Goal: Browse casually: Explore the website without a specific task or goal

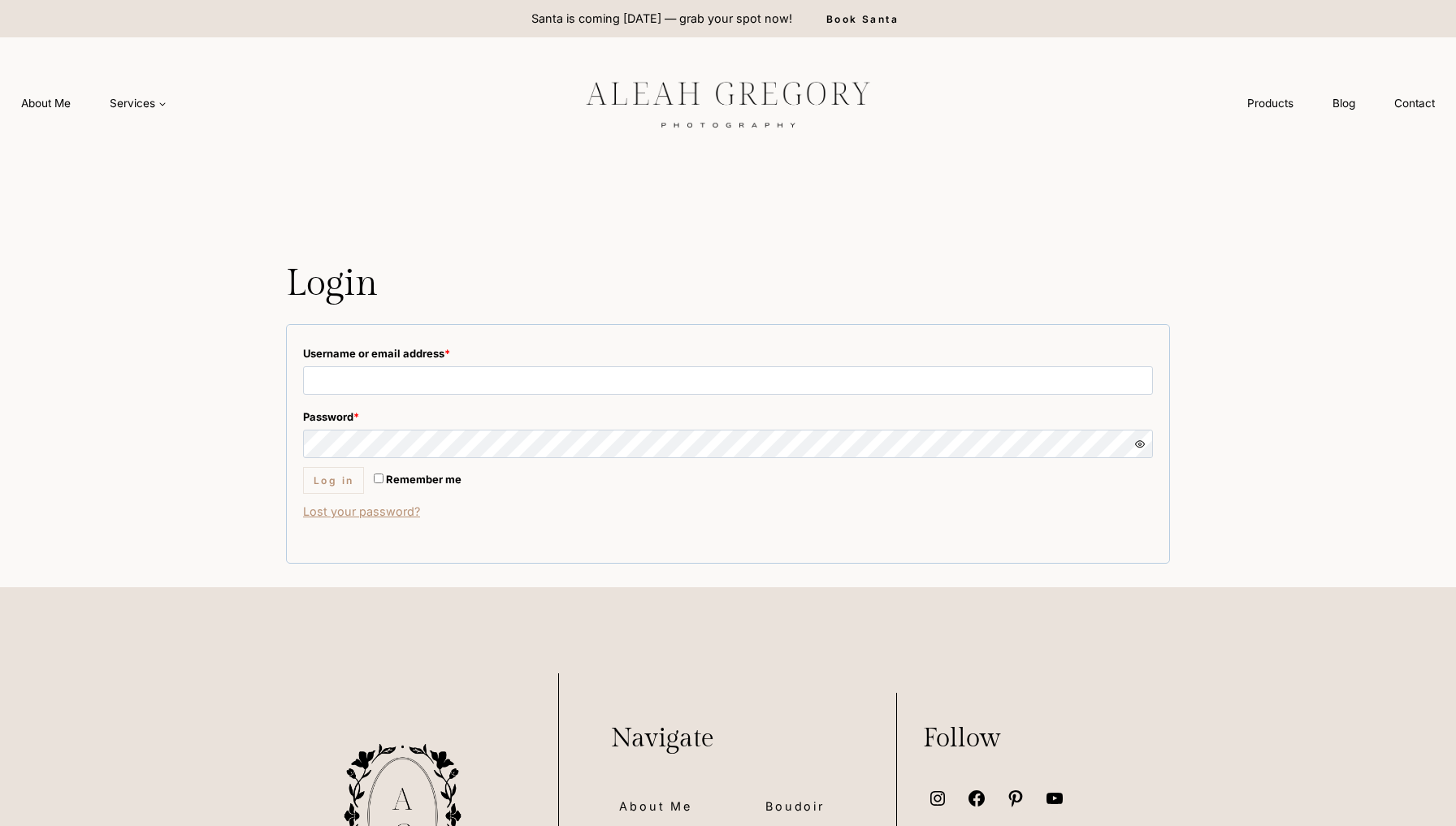
click at [718, 106] on img at bounding box center [728, 103] width 366 height 68
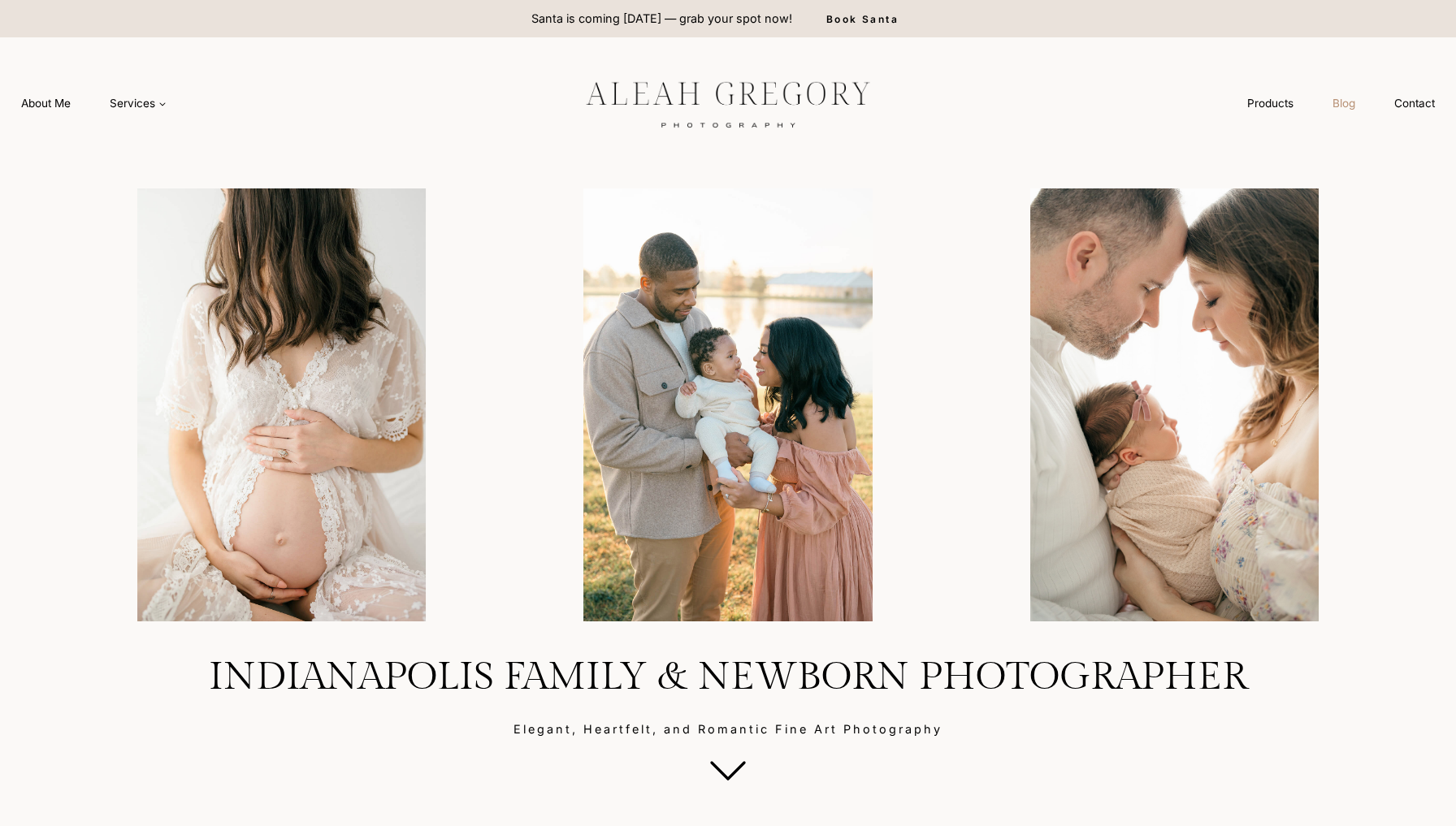
click at [1347, 112] on link "Blog" at bounding box center [1344, 103] width 62 height 30
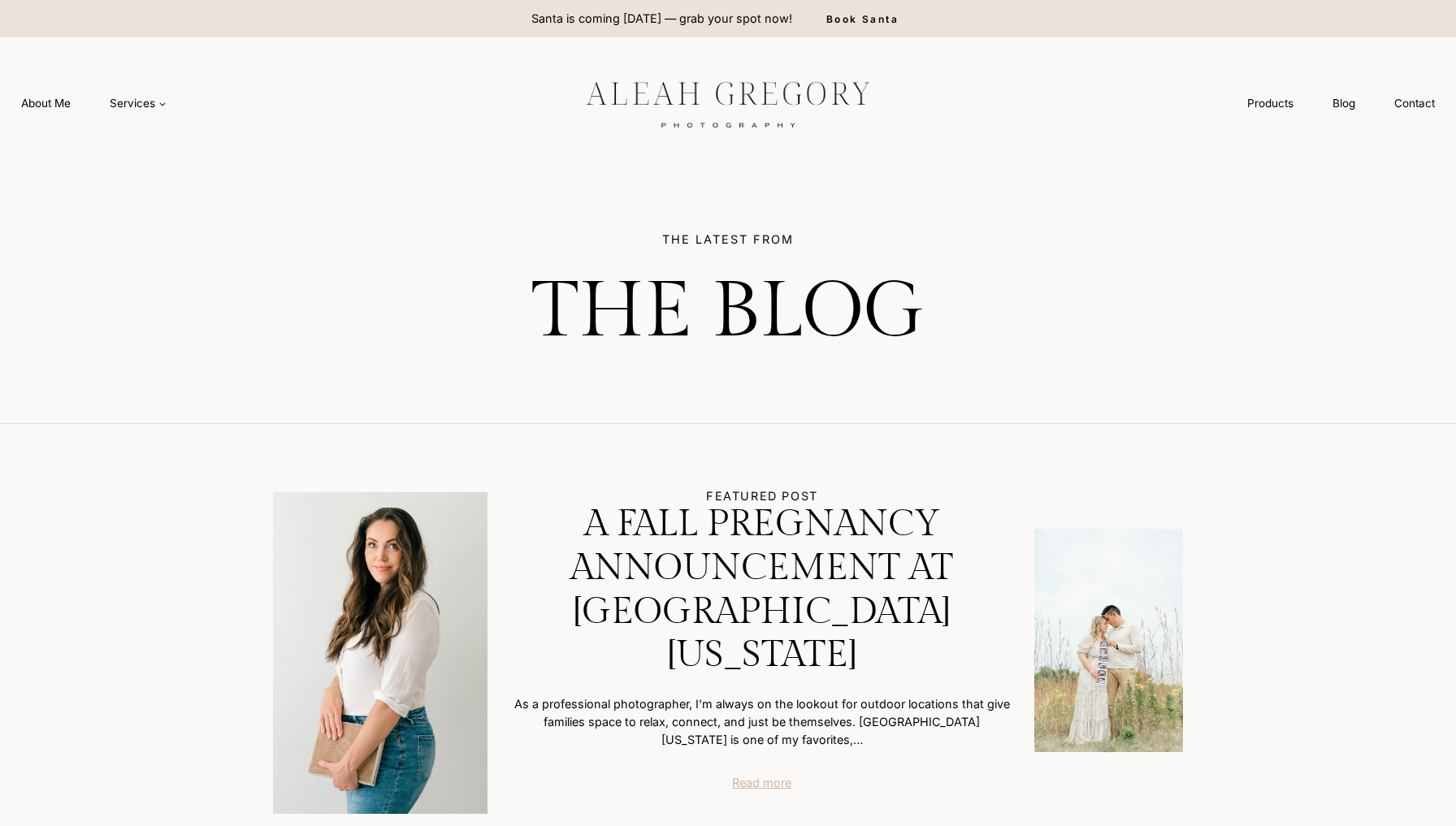
click at [752, 774] on link "Read more" at bounding box center [761, 782] width 59 height 18
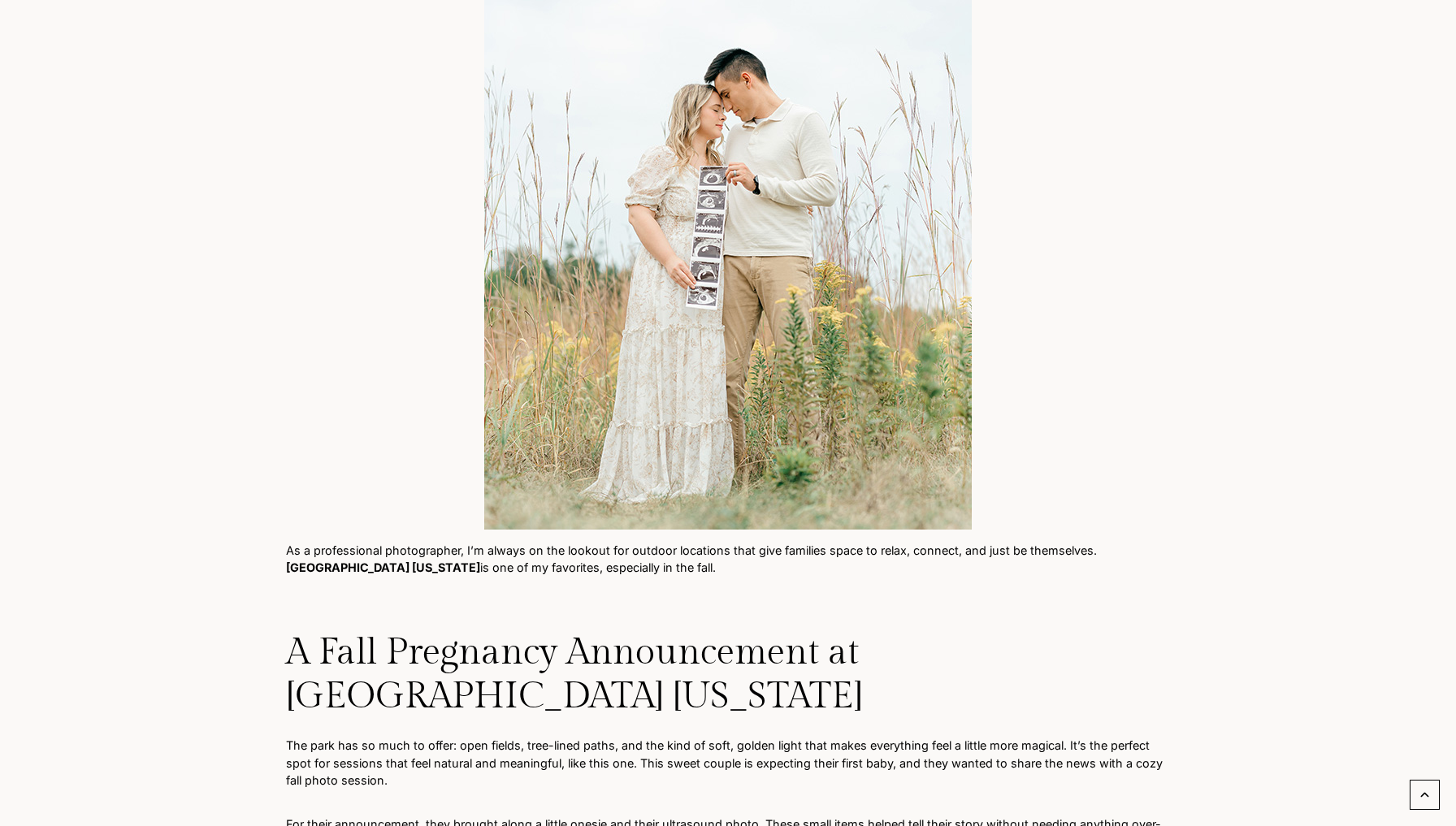
scroll to position [873, 0]
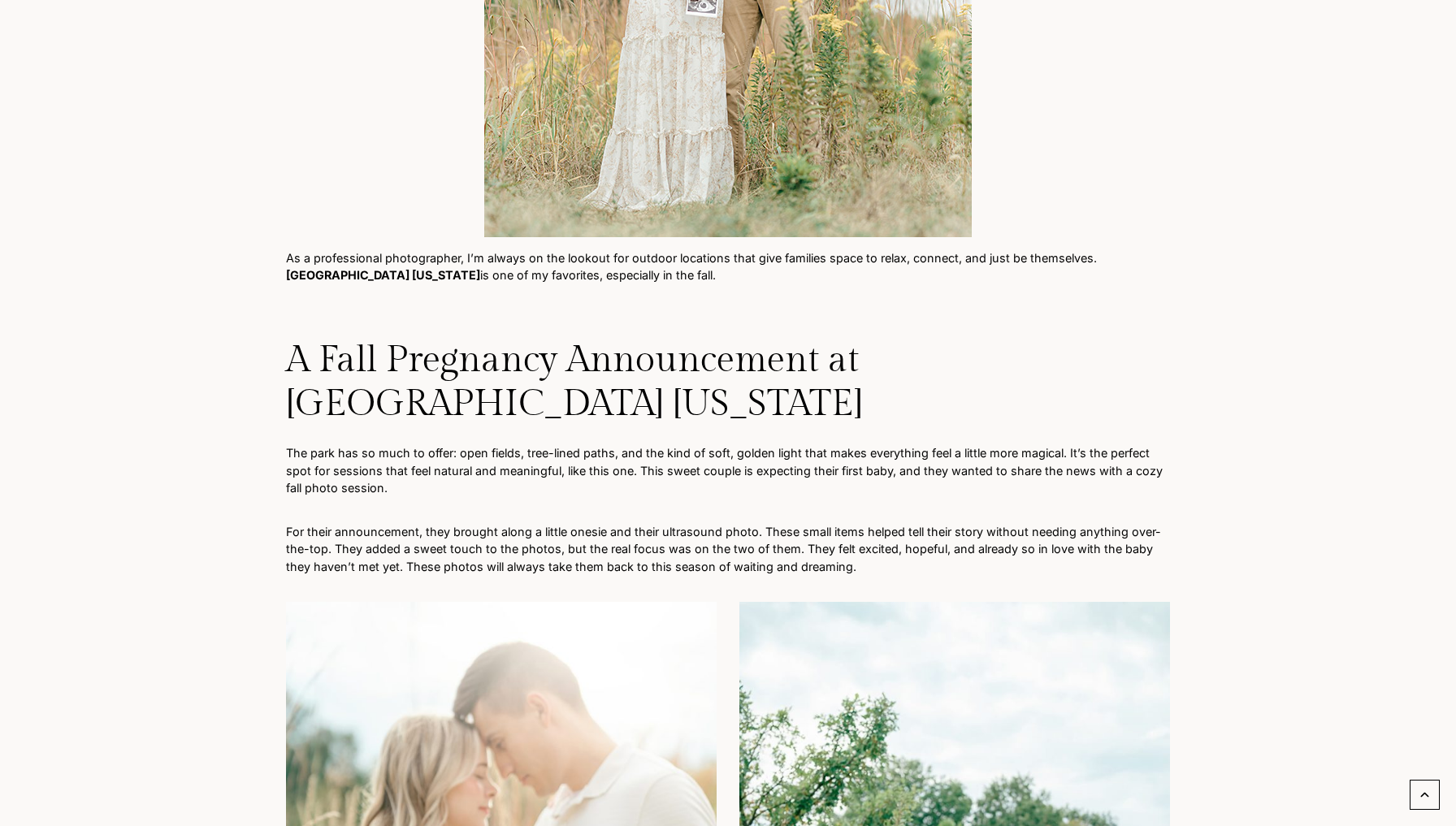
drag, startPoint x: 324, startPoint y: 360, endPoint x: 455, endPoint y: 390, distance: 134.4
click at [455, 390] on h2 "A Fall Pregnancy Announcement at [GEOGRAPHIC_DATA] [US_STATE]" at bounding box center [728, 383] width 884 height 88
